Goal: Task Accomplishment & Management: Manage account settings

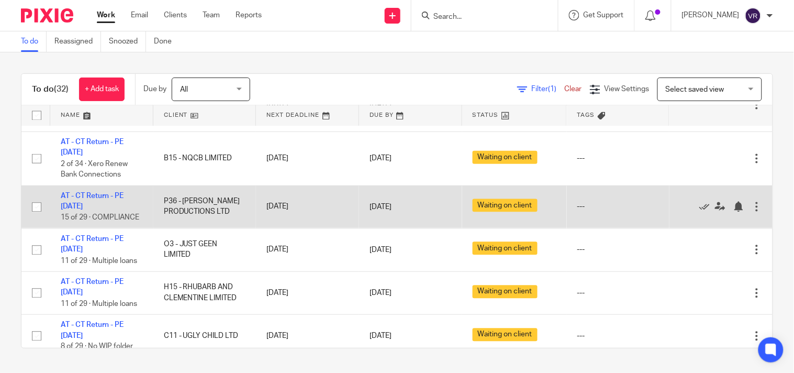
scroll to position [523, 0]
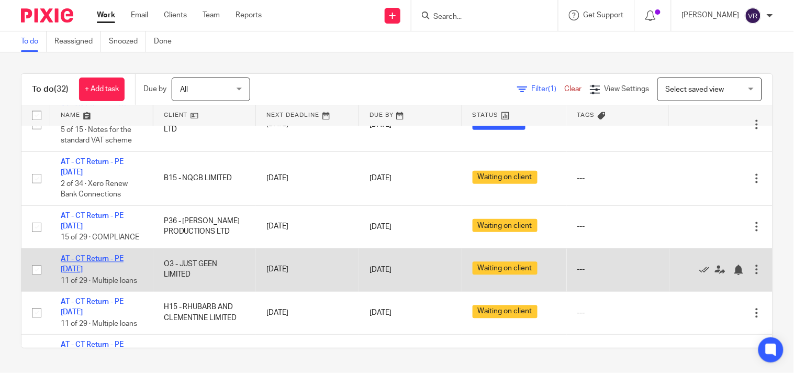
click at [104, 273] on link "AT - CT Return - PE 31-03-2025" at bounding box center [92, 264] width 63 height 18
drag, startPoint x: 3, startPoint y: 254, endPoint x: 111, endPoint y: 270, distance: 109.5
click at [3, 254] on div "To do (32) + Add task Due by All All Today Tomorrow This week Next week This mo…" at bounding box center [397, 210] width 794 height 317
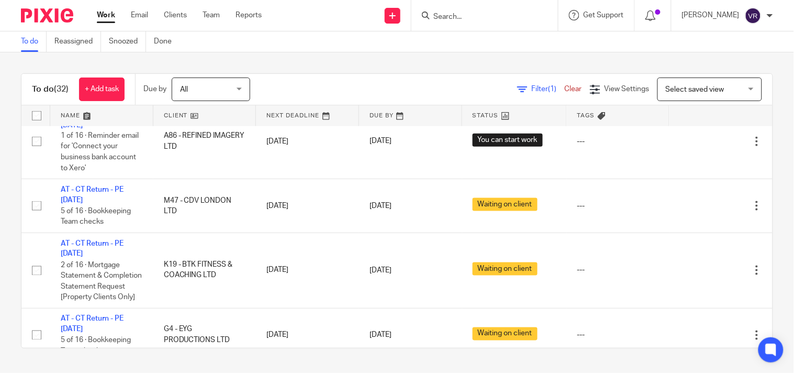
scroll to position [1395, 0]
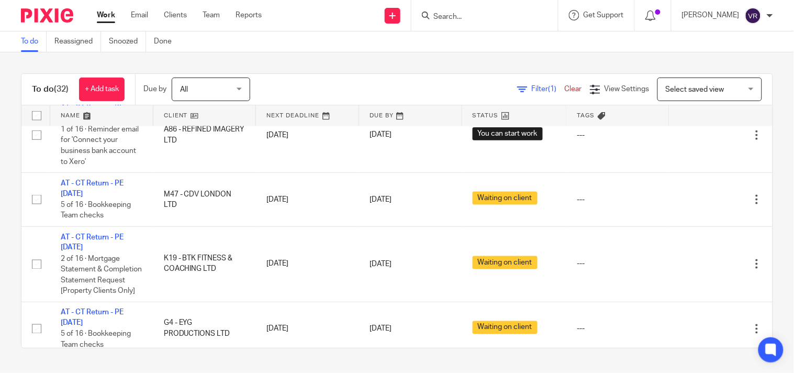
click at [6, 224] on div "To do (32) + Add task Due by All All Today Tomorrow This week Next week This mo…" at bounding box center [397, 210] width 794 height 317
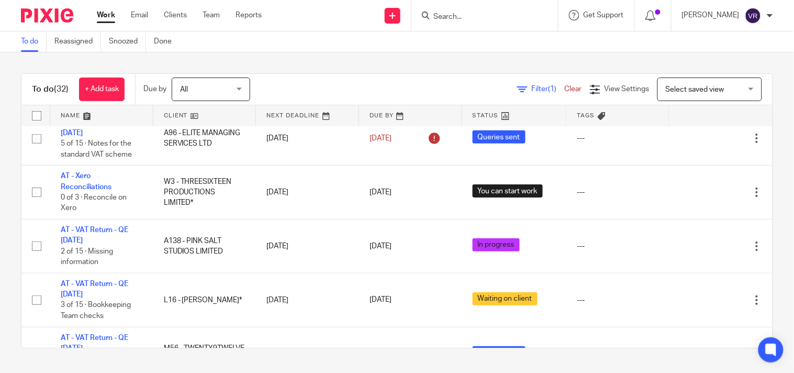
scroll to position [0, 0]
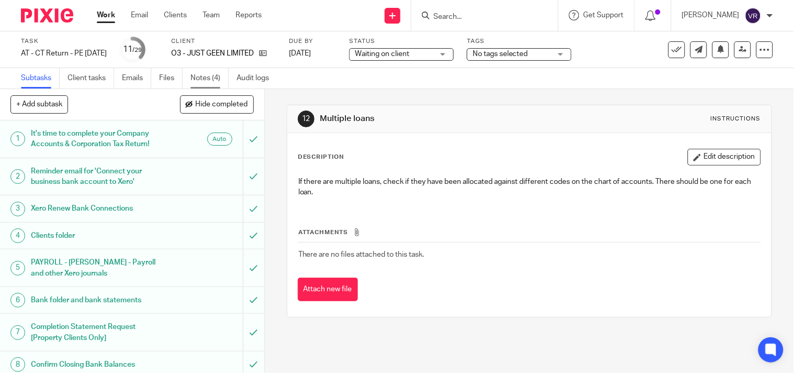
click at [212, 75] on link "Notes (4)" at bounding box center [209, 78] width 38 height 20
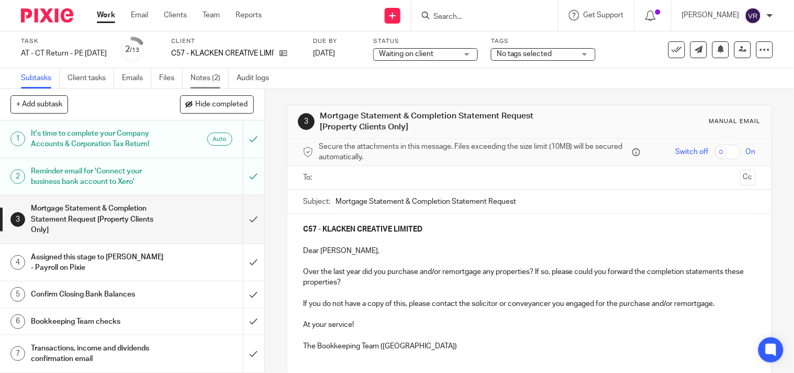
click at [213, 75] on link "Notes (2)" at bounding box center [209, 78] width 38 height 20
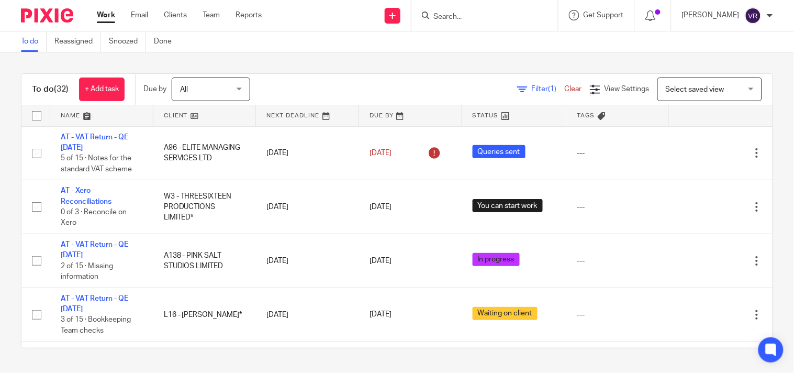
click at [113, 20] on link "Work" at bounding box center [106, 15] width 18 height 10
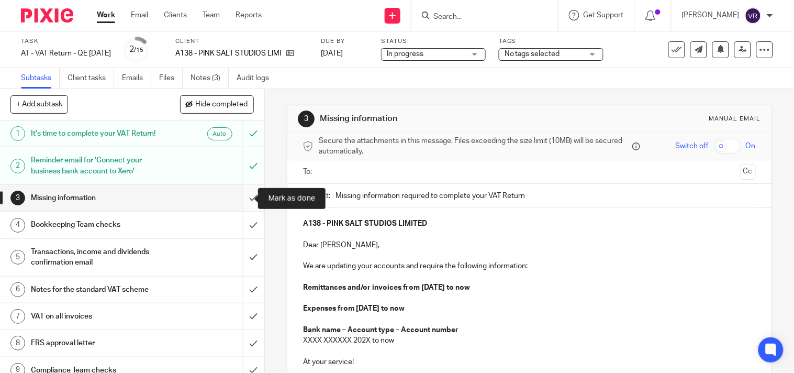
click at [242, 202] on input "submit" at bounding box center [132, 198] width 264 height 26
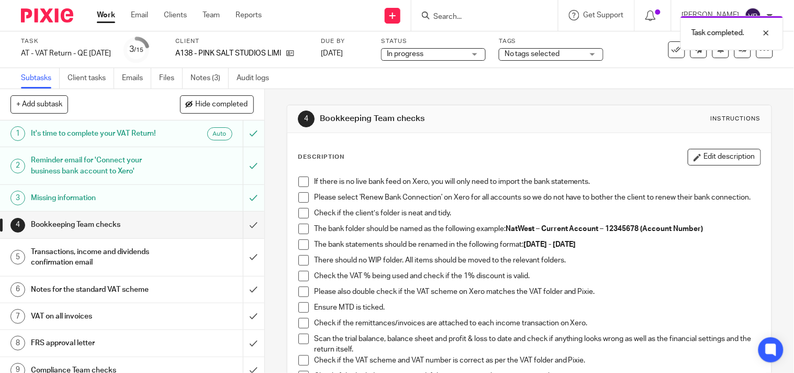
click at [299, 184] on span at bounding box center [303, 181] width 10 height 10
click at [298, 199] on span at bounding box center [303, 197] width 10 height 10
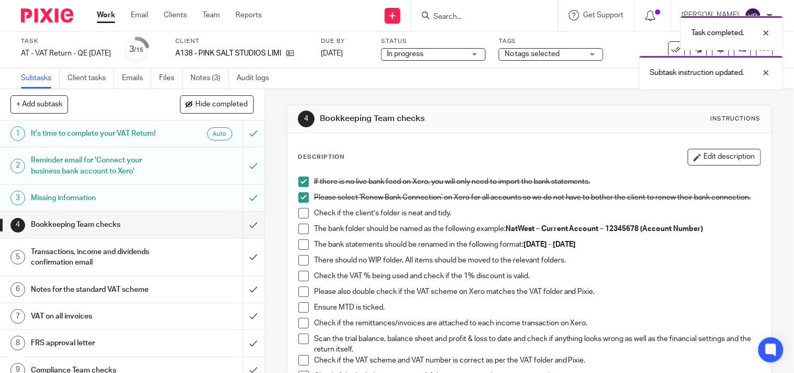
click at [301, 218] on span at bounding box center [303, 213] width 10 height 10
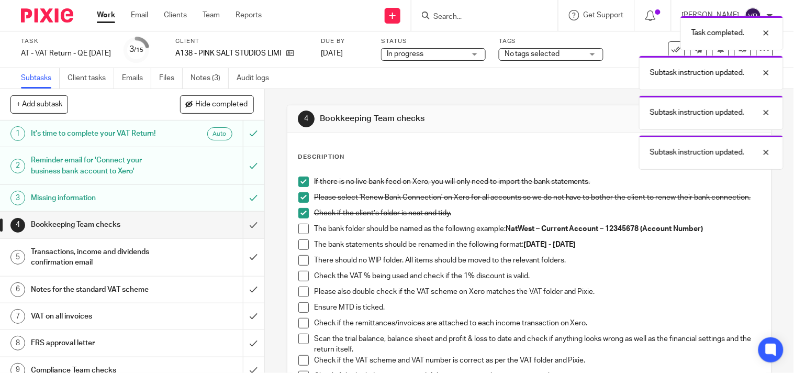
click at [301, 239] on li "The bank folder should be named as the following example: NatWest – Current Acc…" at bounding box center [529, 231] width 462 height 16
click at [300, 232] on span at bounding box center [303, 228] width 10 height 10
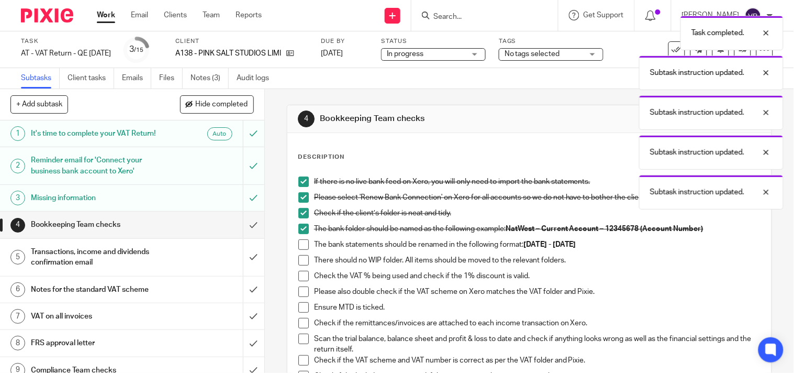
click at [300, 249] on span at bounding box center [303, 244] width 10 height 10
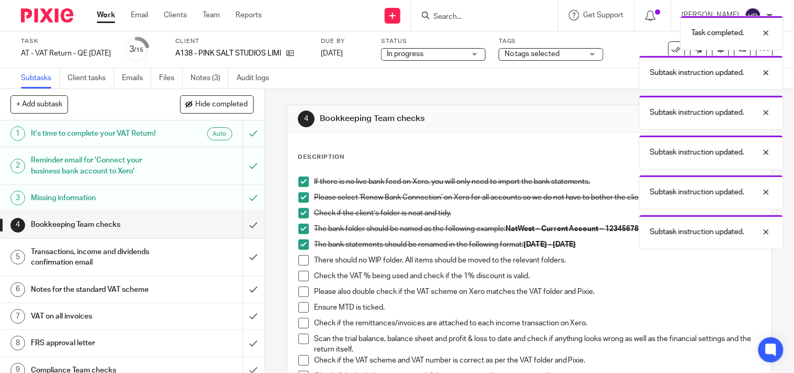
click at [298, 255] on li "The bank statements should be renamed in the following format: 01st June 2025 -…" at bounding box center [529, 247] width 462 height 16
click at [301, 265] on span at bounding box center [303, 260] width 10 height 10
click at [301, 280] on span at bounding box center [303, 275] width 10 height 10
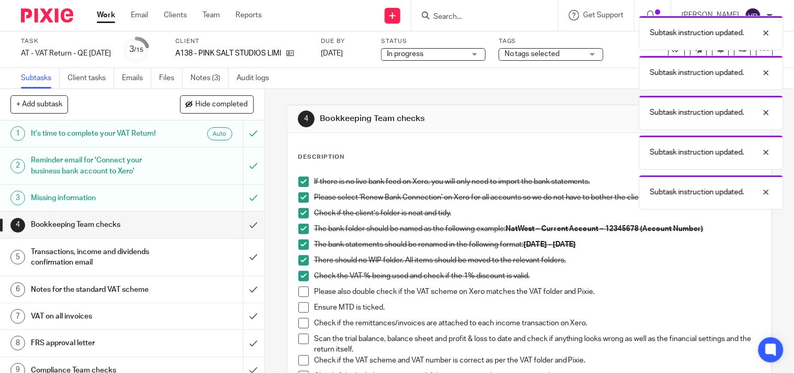
click at [301, 296] on span at bounding box center [303, 291] width 10 height 10
click at [301, 310] on span at bounding box center [303, 307] width 10 height 10
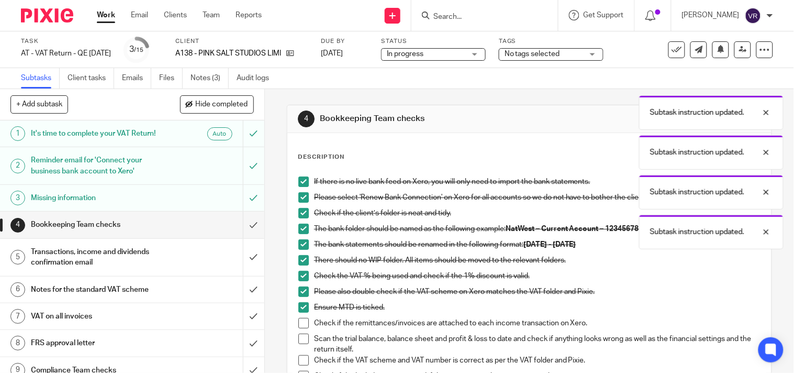
click at [300, 328] on span at bounding box center [303, 323] width 10 height 10
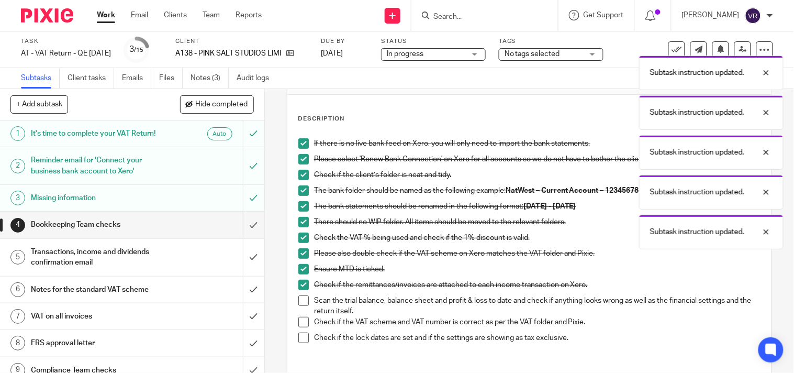
scroll to position [58, 0]
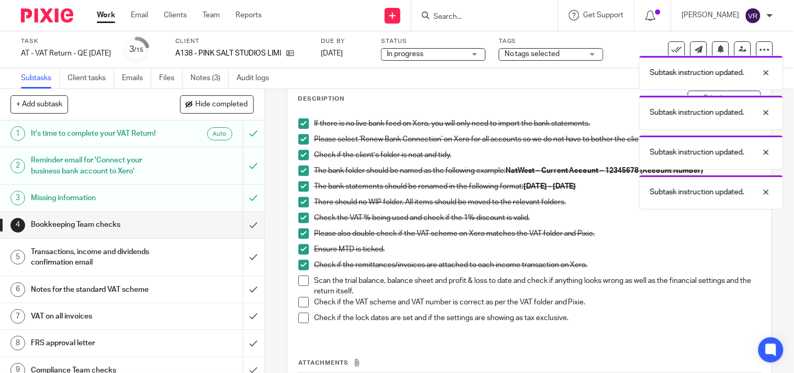
click at [300, 285] on span at bounding box center [303, 280] width 10 height 10
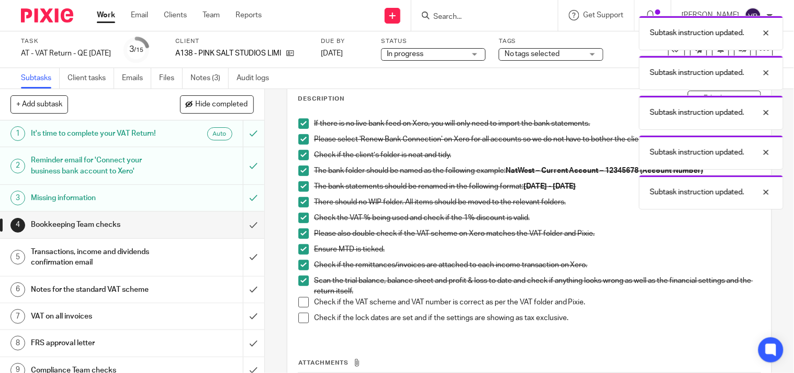
click at [298, 304] on span at bounding box center [303, 302] width 10 height 10
click at [300, 312] on li "Check if the VAT scheme and VAT number is correct as per the VAT folder and Pix…" at bounding box center [529, 305] width 462 height 16
click at [300, 319] on span at bounding box center [303, 317] width 10 height 10
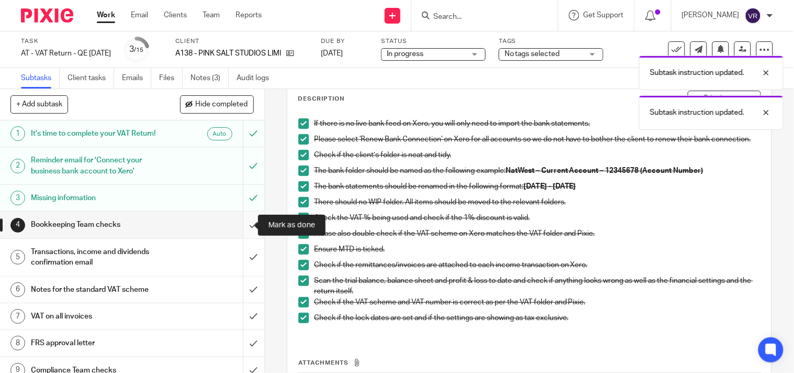
click at [242, 228] on input "submit" at bounding box center [132, 224] width 264 height 26
